Goal: Task Accomplishment & Management: Manage account settings

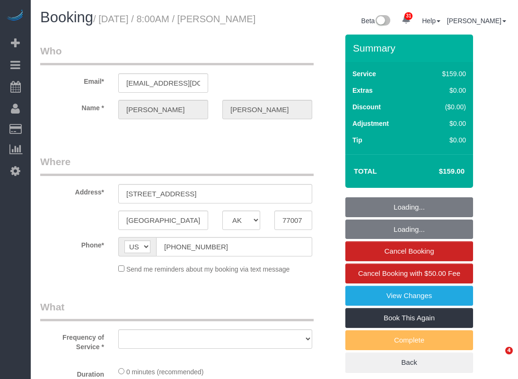
select select "[GEOGRAPHIC_DATA]"
select select "object:2075"
select select "string:fspay-aedf7e0a-a469-4c51-af18-bb23d565856b"
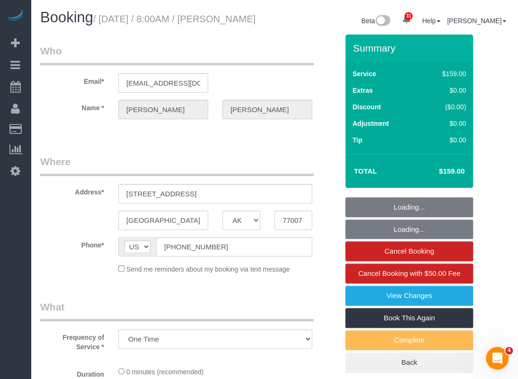
select select "3"
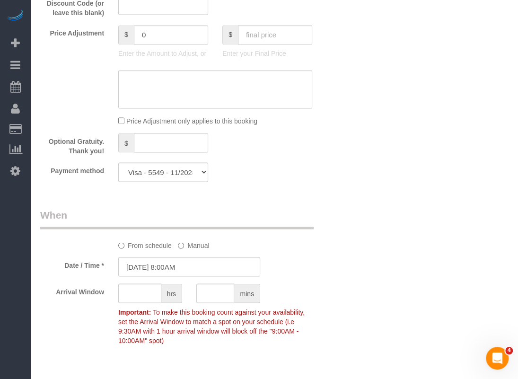
select select "object:2159"
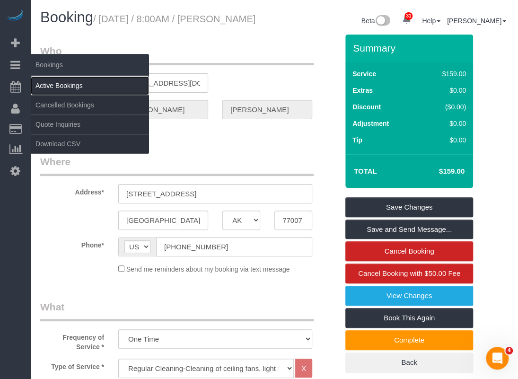
click at [55, 84] on link "Active Bookings" at bounding box center [90, 85] width 118 height 19
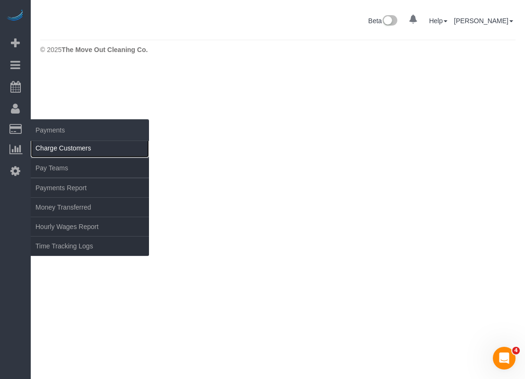
click at [53, 150] on link "Charge Customers" at bounding box center [90, 148] width 118 height 19
select select
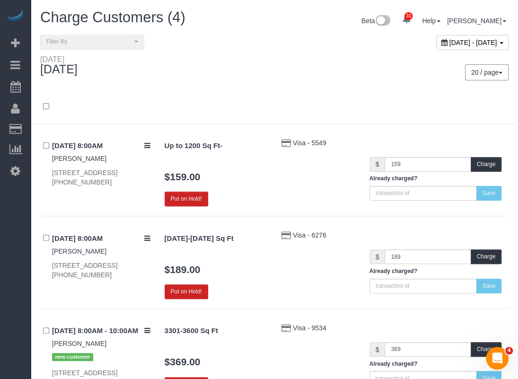
drag, startPoint x: 45, startPoint y: 172, endPoint x: 96, endPoint y: 173, distance: 50.1
click at [96, 173] on div "[DATE] 8:00AM [PERSON_NAME] [STREET_ADDRESS] [PHONE_NUMBER]" at bounding box center [98, 162] width 117 height 49
copy div "[STREET_ADDRESS]"
click at [489, 162] on button "Charge" at bounding box center [486, 164] width 31 height 15
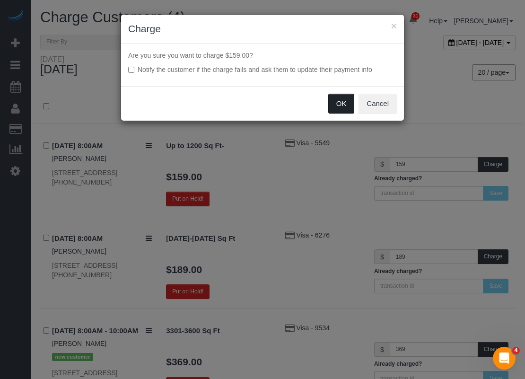
click at [336, 105] on button "OK" at bounding box center [341, 104] width 26 height 20
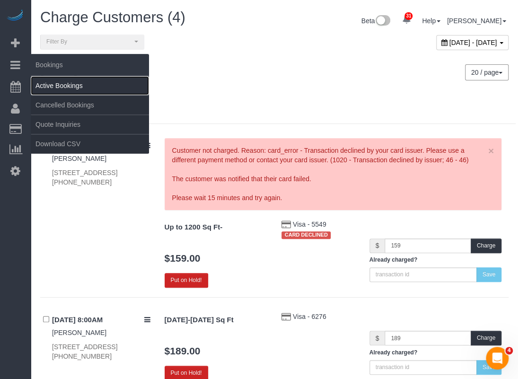
click at [48, 85] on link "Active Bookings" at bounding box center [90, 85] width 118 height 19
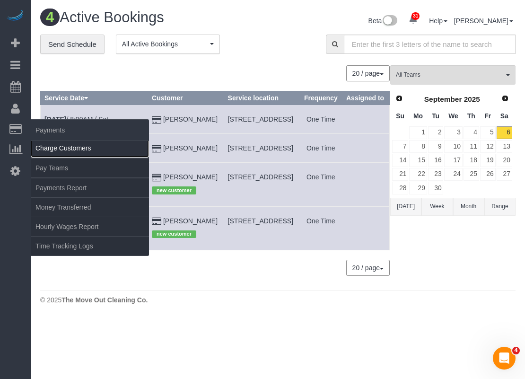
click at [52, 146] on link "Charge Customers" at bounding box center [90, 148] width 118 height 19
select select
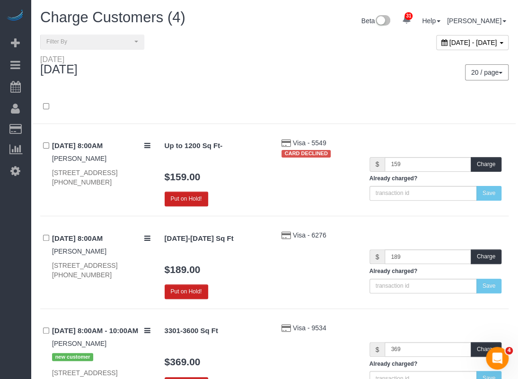
click at [322, 148] on div "Visa - 5549 CARD DECLINED" at bounding box center [318, 149] width 88 height 22
click at [299, 143] on span "Visa - 5549" at bounding box center [310, 143] width 34 height 8
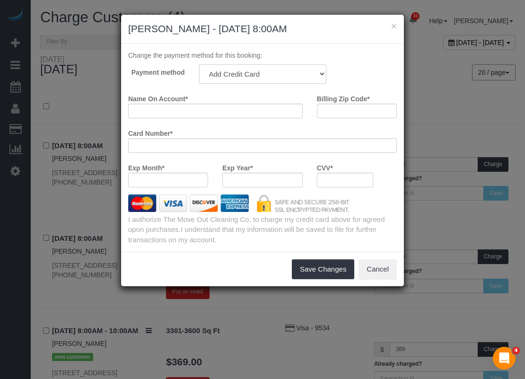
click at [295, 73] on select "Visa - 8963 - 03/2029 (Default) Add Credit Card ─────────────── Cash Check Payp…" at bounding box center [262, 73] width 127 height 19
select select "string:fspay-17a1e2df-86a4-4035-bd0a-e5ab850e0c4c"
click at [199, 64] on select "Visa - 8963 - 03/2029 (Default) Add Credit Card ─────────────── Cash Check Payp…" at bounding box center [262, 73] width 127 height 19
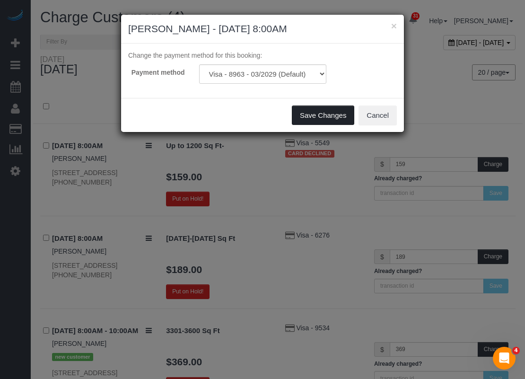
click at [322, 114] on button "Save Changes" at bounding box center [323, 115] width 62 height 20
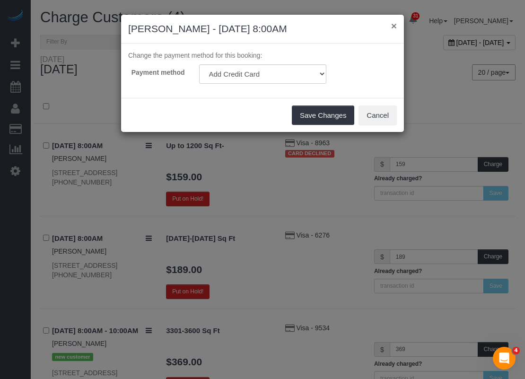
click at [395, 27] on button "×" at bounding box center [394, 26] width 6 height 10
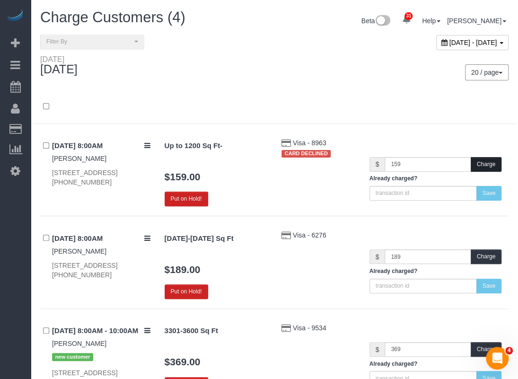
click at [482, 157] on button "Charge" at bounding box center [486, 164] width 31 height 15
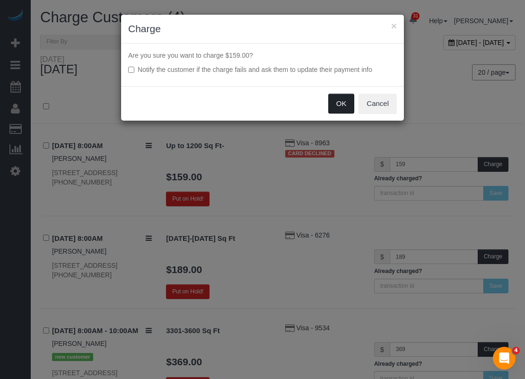
click at [335, 99] on button "OK" at bounding box center [341, 104] width 26 height 20
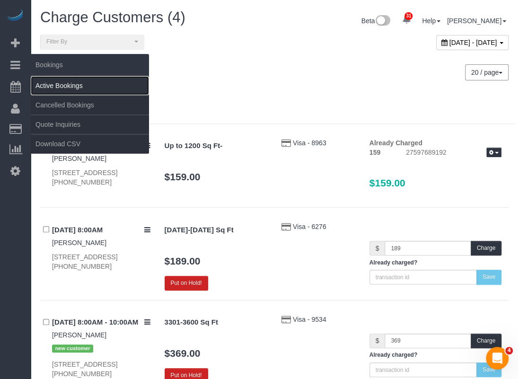
click at [38, 79] on link "Active Bookings" at bounding box center [90, 85] width 118 height 19
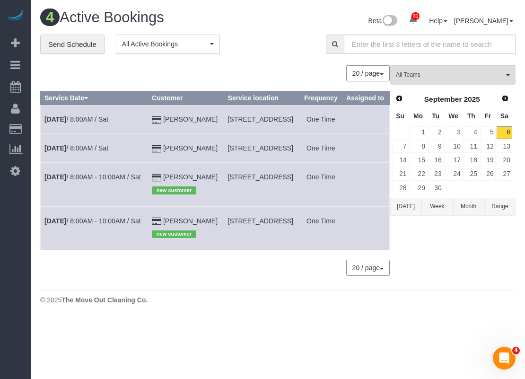
drag, startPoint x: 271, startPoint y: 218, endPoint x: 207, endPoint y: 206, distance: 65.6
click at [224, 206] on td "[STREET_ADDRESS]" at bounding box center [262, 185] width 76 height 44
copy span "[STREET_ADDRESS]"
click at [493, 131] on link "5" at bounding box center [488, 132] width 16 height 13
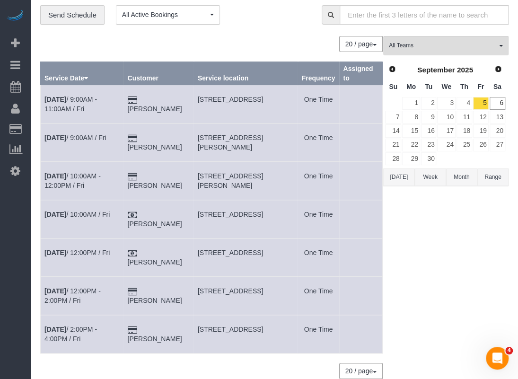
scroll to position [47, 0]
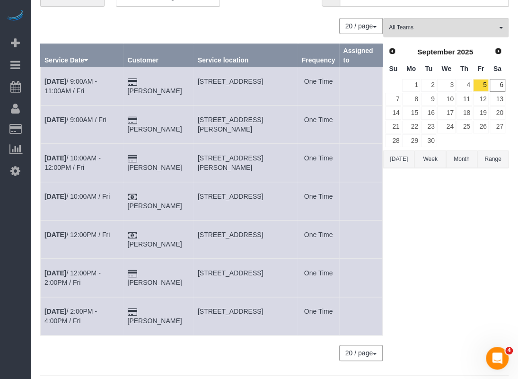
drag, startPoint x: 178, startPoint y: 324, endPoint x: 173, endPoint y: 329, distance: 6.7
click at [170, 328] on td "[PERSON_NAME]" at bounding box center [158, 316] width 70 height 38
drag, startPoint x: 238, startPoint y: 319, endPoint x: 195, endPoint y: 312, distance: 44.1
click at [195, 312] on tr "[DATE] 2:00PM - 4:00PM / Fri [PERSON_NAME] [STREET_ADDRESS] One Time" at bounding box center [212, 316] width 342 height 38
copy tr "[PERSON_NAME] [STREET_ADDRESS]"
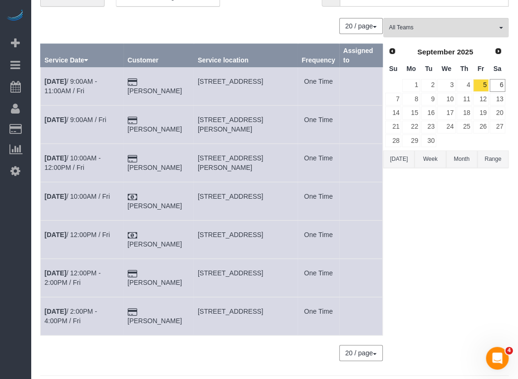
click at [184, 321] on td "[PERSON_NAME]" at bounding box center [158, 316] width 70 height 38
drag, startPoint x: 236, startPoint y: 327, endPoint x: 198, endPoint y: 308, distance: 42.3
click at [198, 308] on td "[STREET_ADDRESS]" at bounding box center [245, 316] width 104 height 38
copy span "[STREET_ADDRESS]"
